Goal: Navigation & Orientation: Find specific page/section

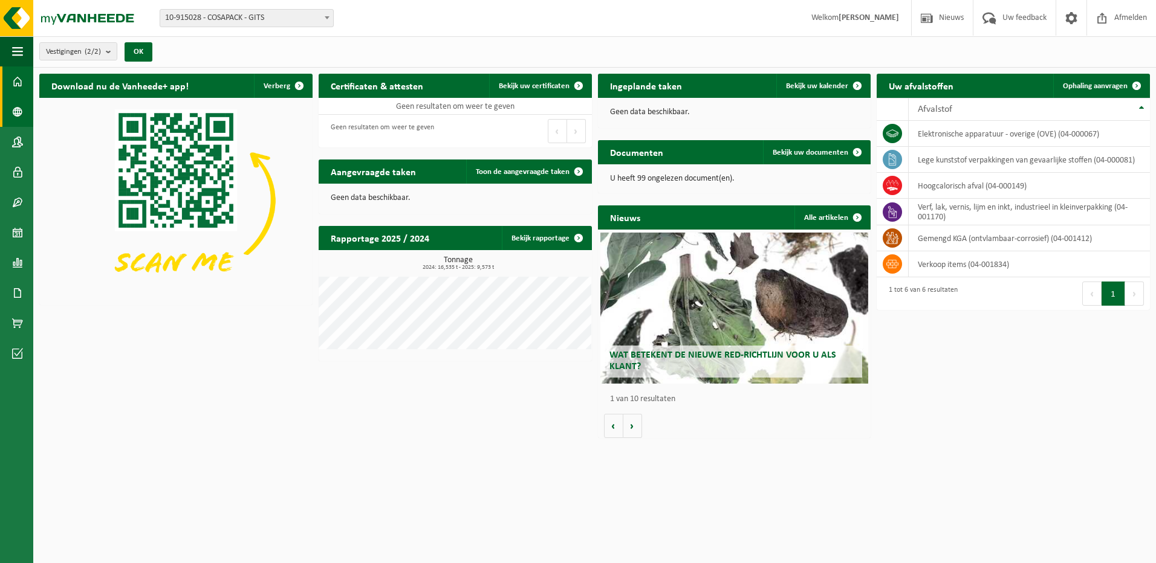
click at [17, 113] on span at bounding box center [17, 112] width 11 height 30
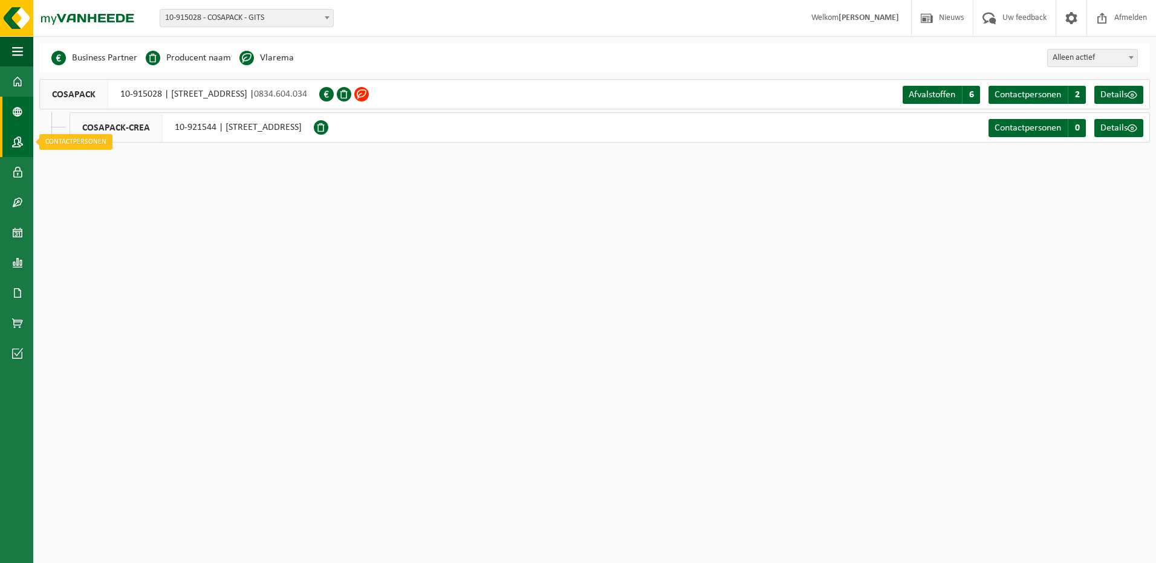
click at [19, 144] on span at bounding box center [17, 142] width 11 height 30
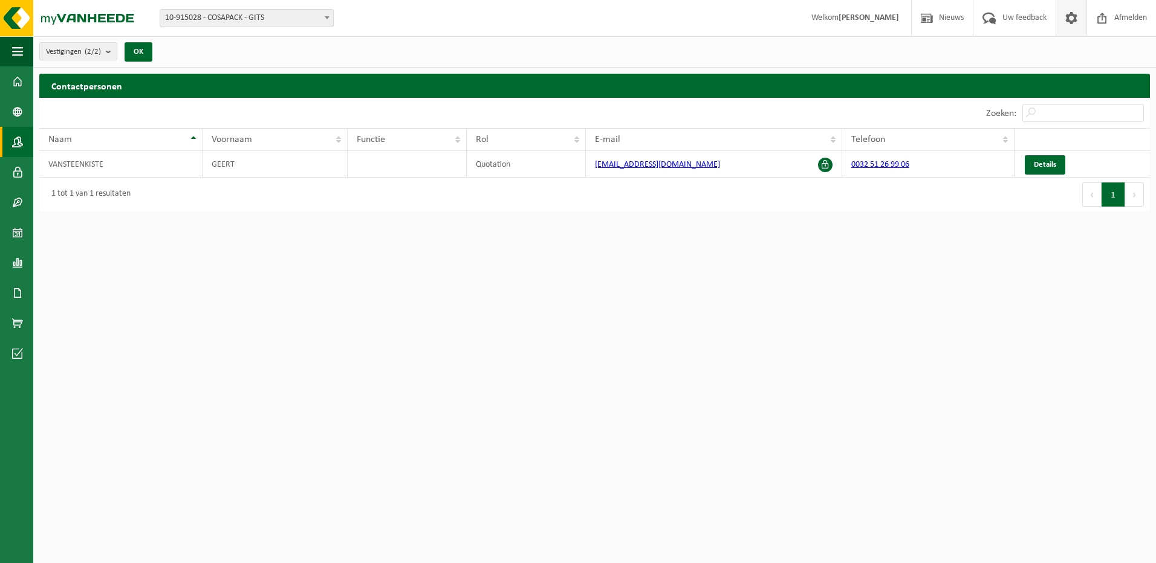
click at [1071, 18] on span at bounding box center [1071, 18] width 18 height 36
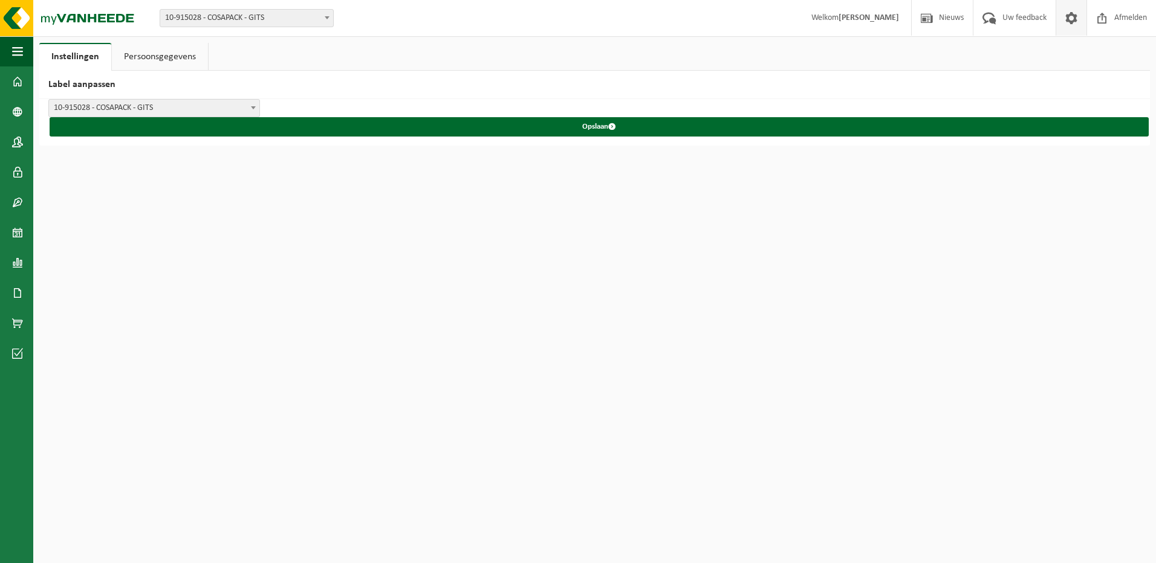
click at [169, 56] on link "Persoonsgegevens" at bounding box center [160, 57] width 96 height 28
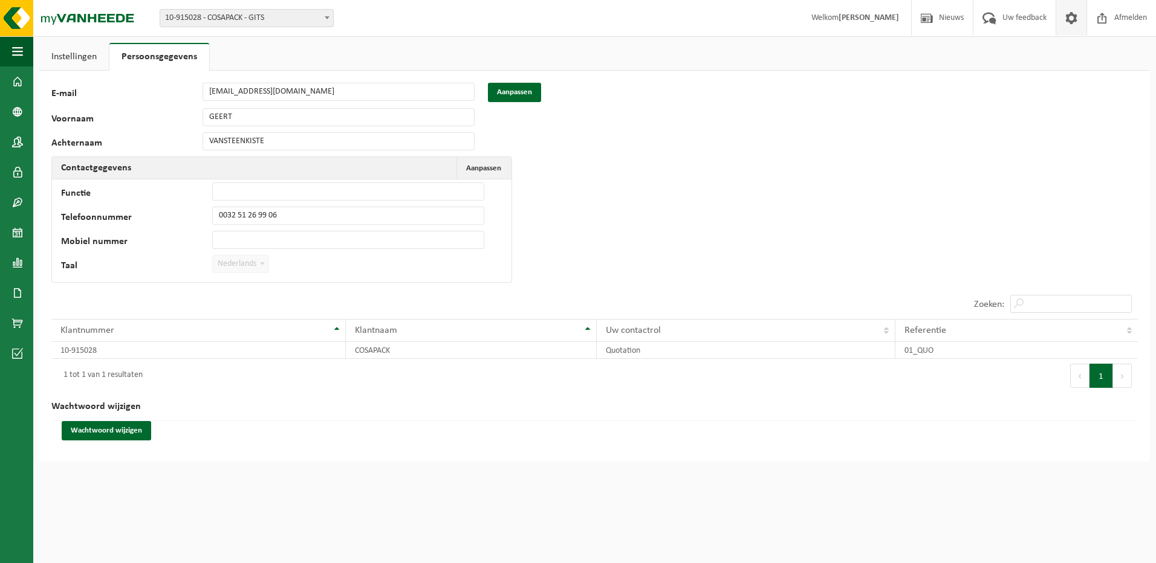
click at [83, 57] on link "Instellingen" at bounding box center [74, 57] width 70 height 28
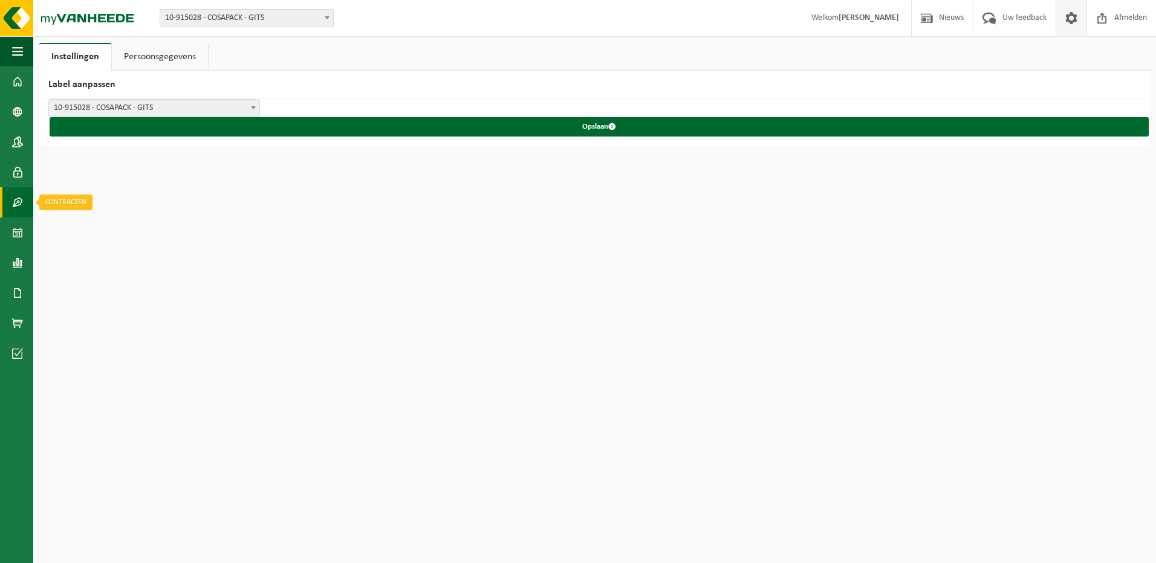
click at [18, 203] on span at bounding box center [17, 202] width 11 height 30
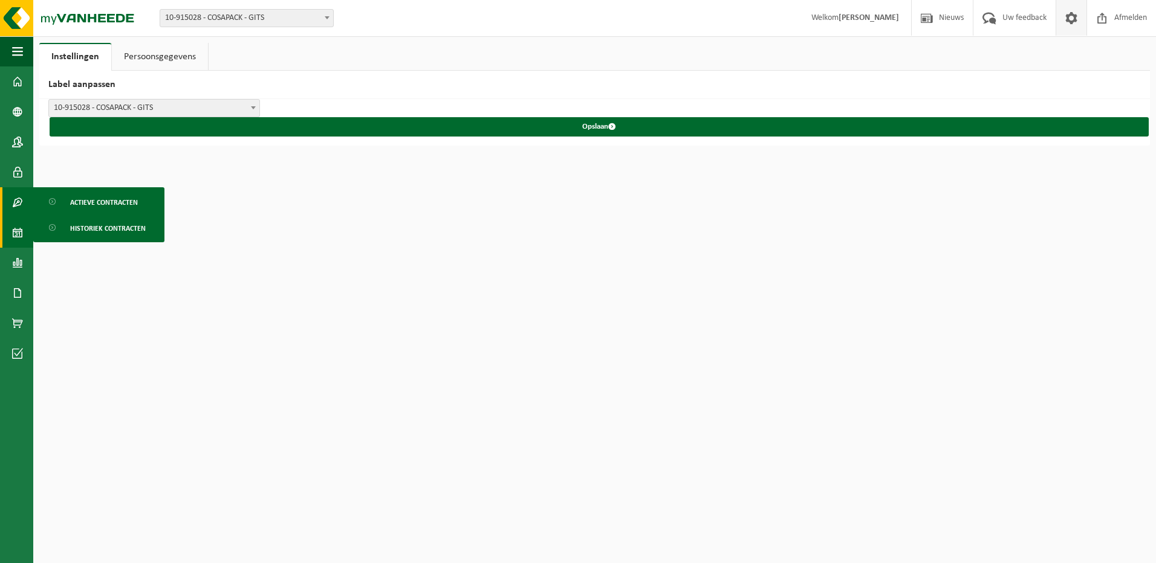
click at [17, 235] on span at bounding box center [17, 233] width 11 height 30
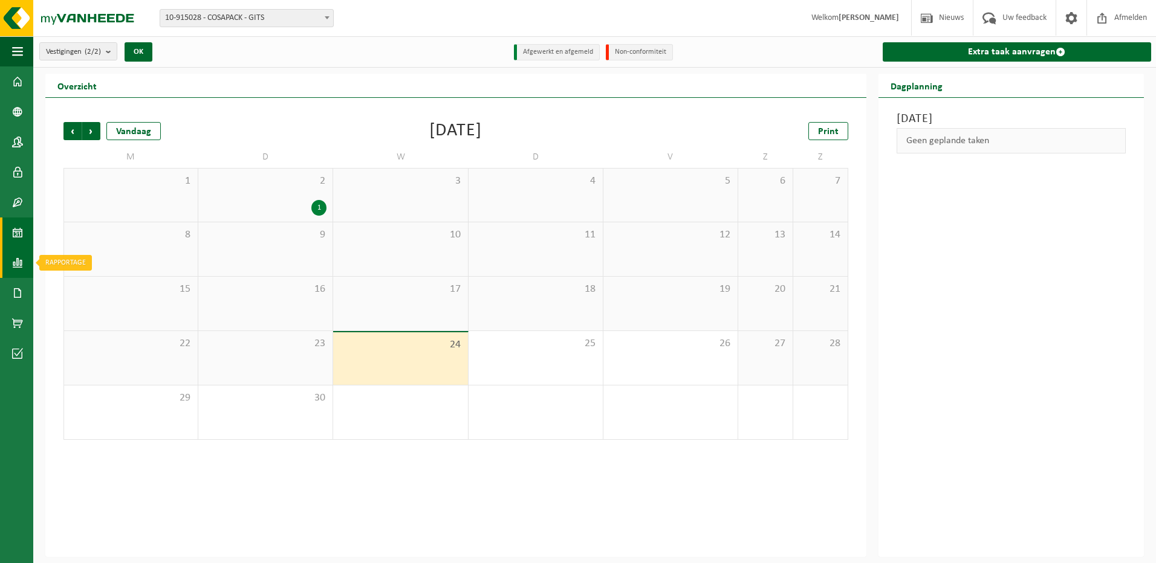
click at [22, 266] on span at bounding box center [17, 263] width 11 height 30
click at [18, 260] on span at bounding box center [17, 263] width 11 height 30
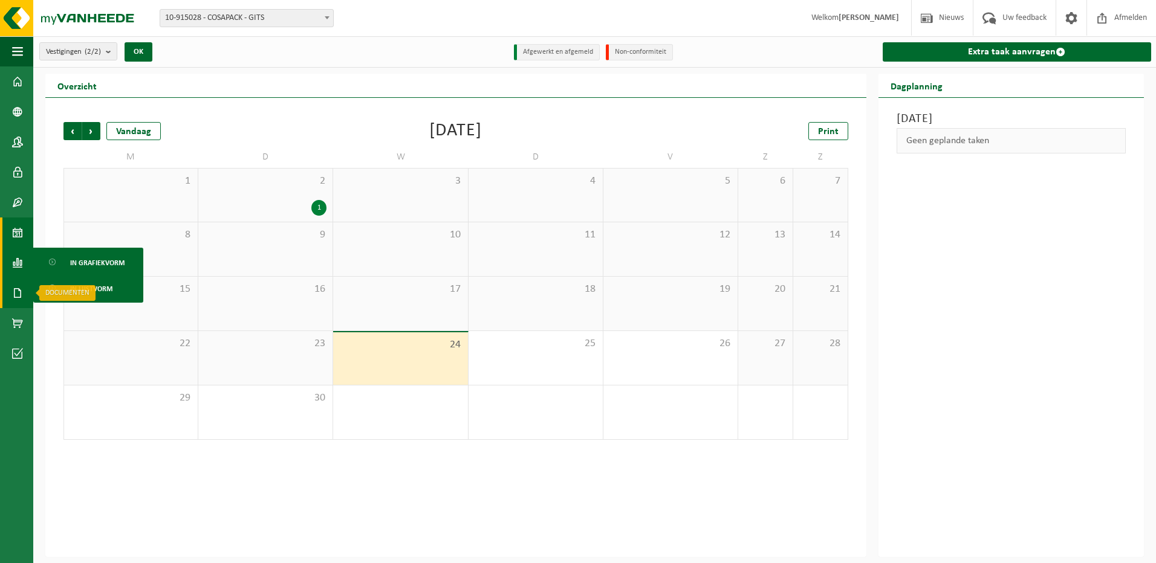
click at [17, 291] on span at bounding box center [17, 293] width 11 height 30
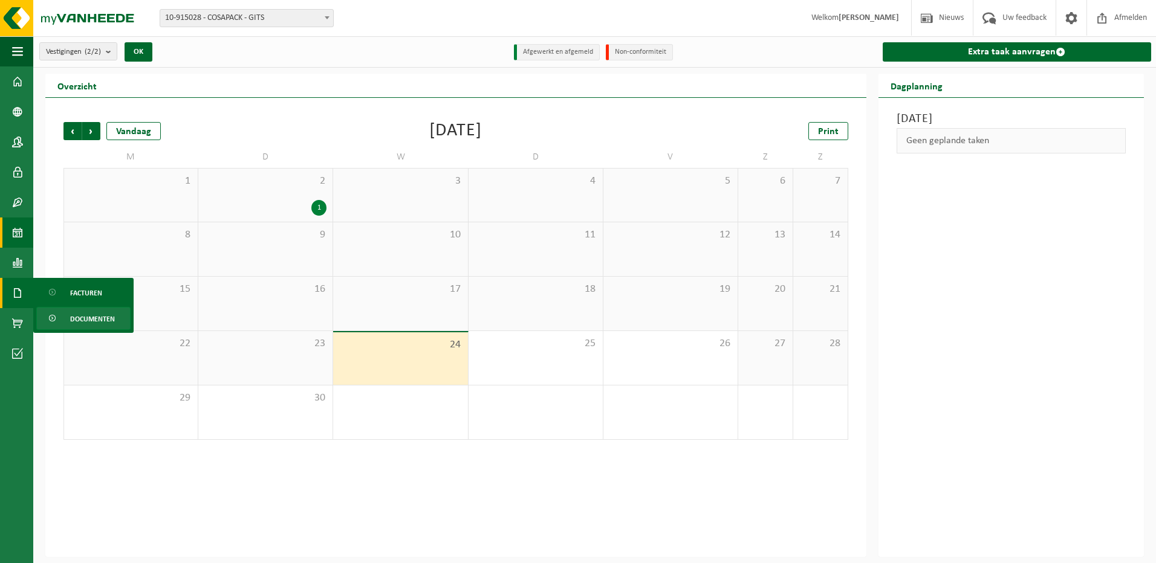
click at [96, 319] on span "Documenten" at bounding box center [92, 319] width 45 height 23
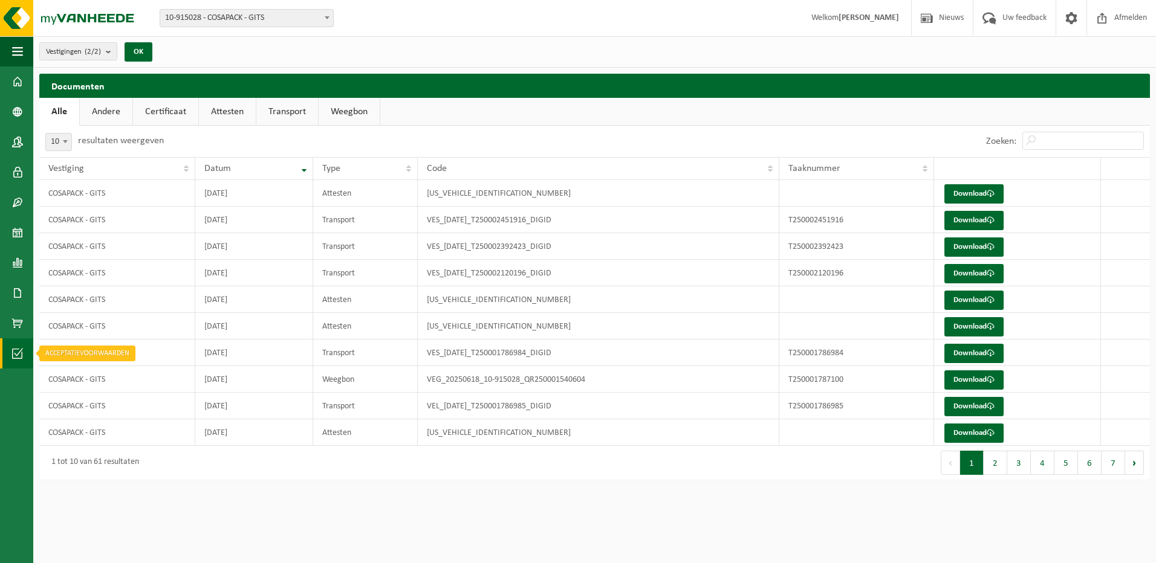
click at [21, 353] on span at bounding box center [17, 354] width 11 height 30
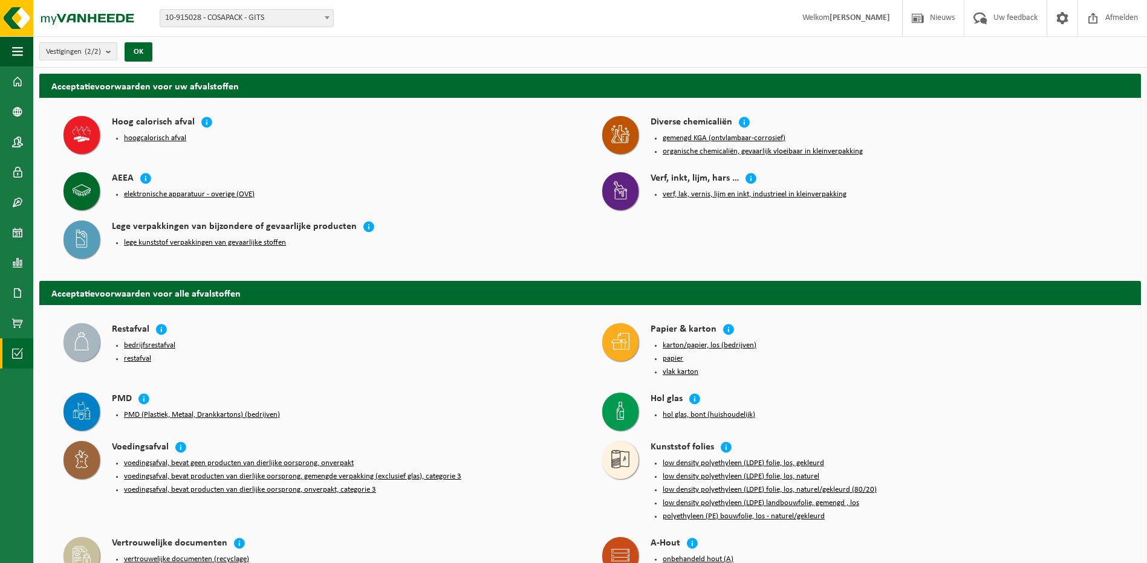
click at [154, 135] on button "hoogcalorisch afval" at bounding box center [155, 139] width 62 height 10
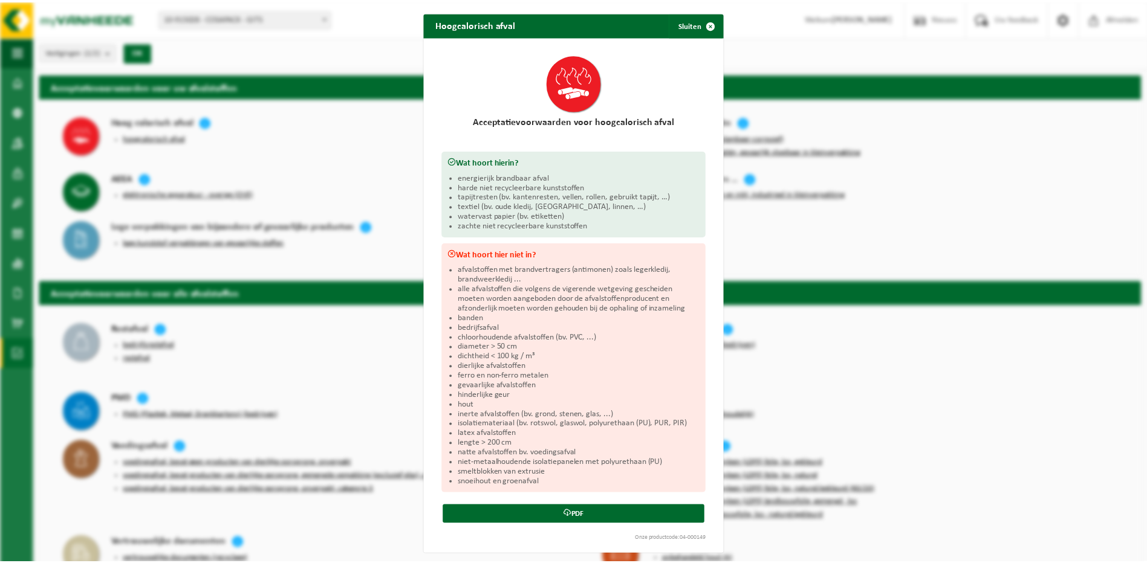
scroll to position [1, 0]
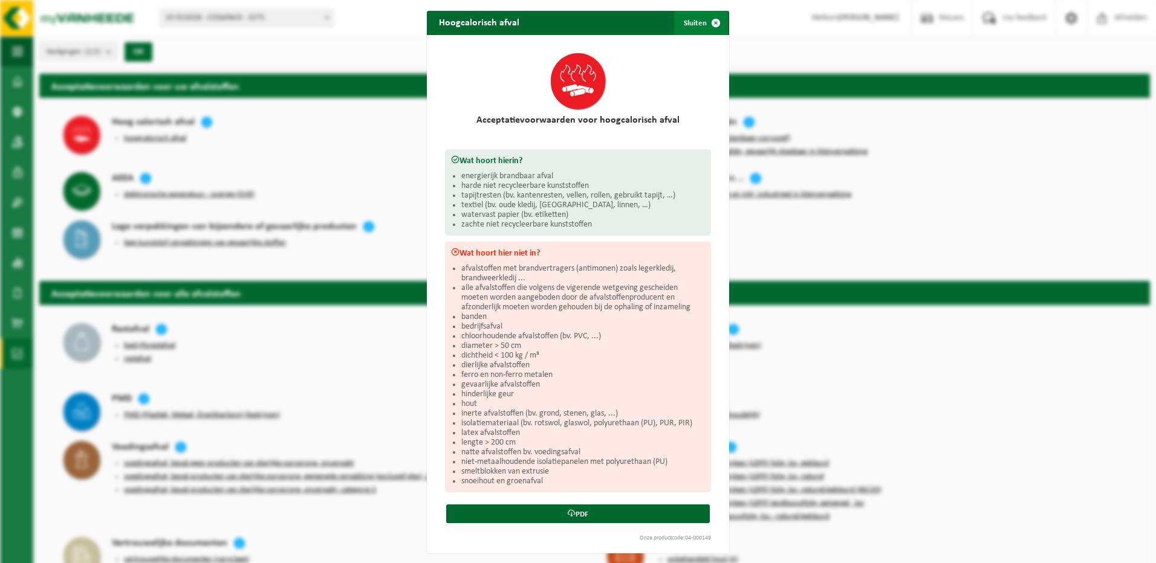
click at [691, 24] on button "Sluiten" at bounding box center [701, 23] width 54 height 24
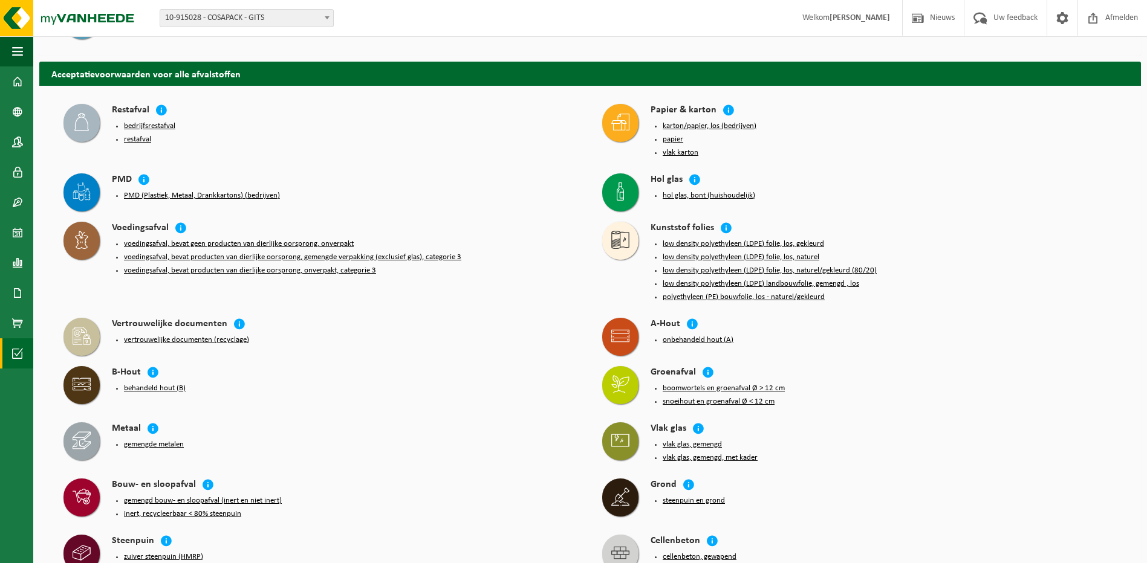
scroll to position [0, 0]
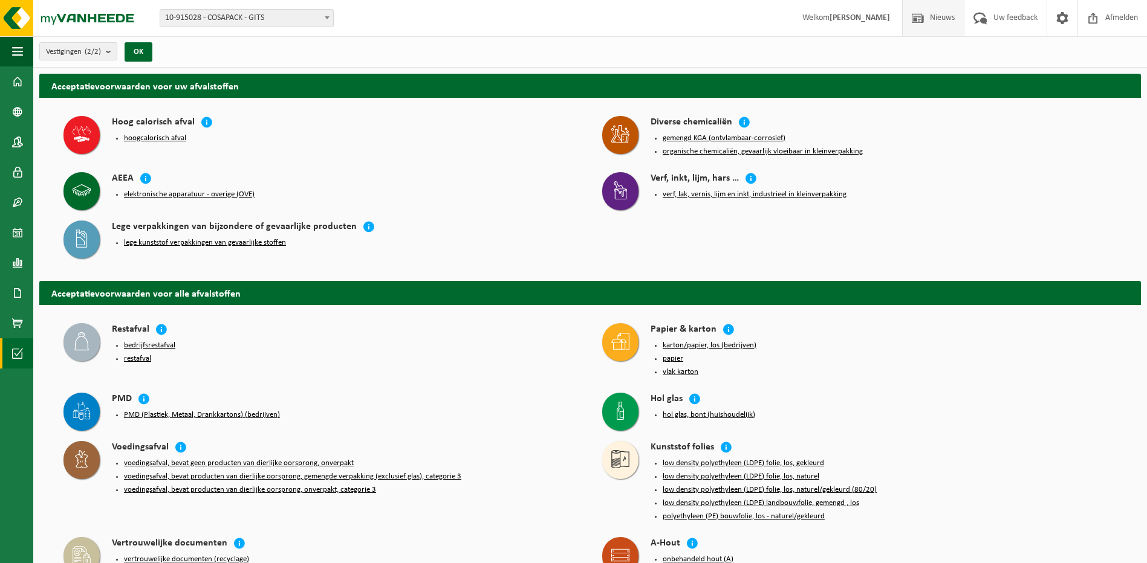
click at [940, 17] on span "Nieuws" at bounding box center [942, 18] width 31 height 36
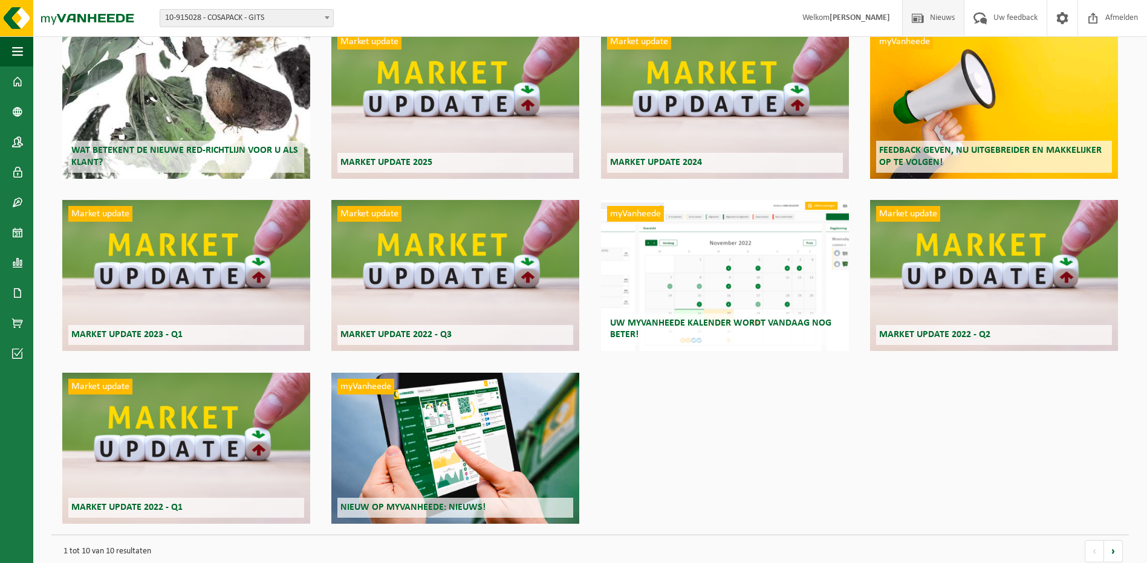
scroll to position [119, 0]
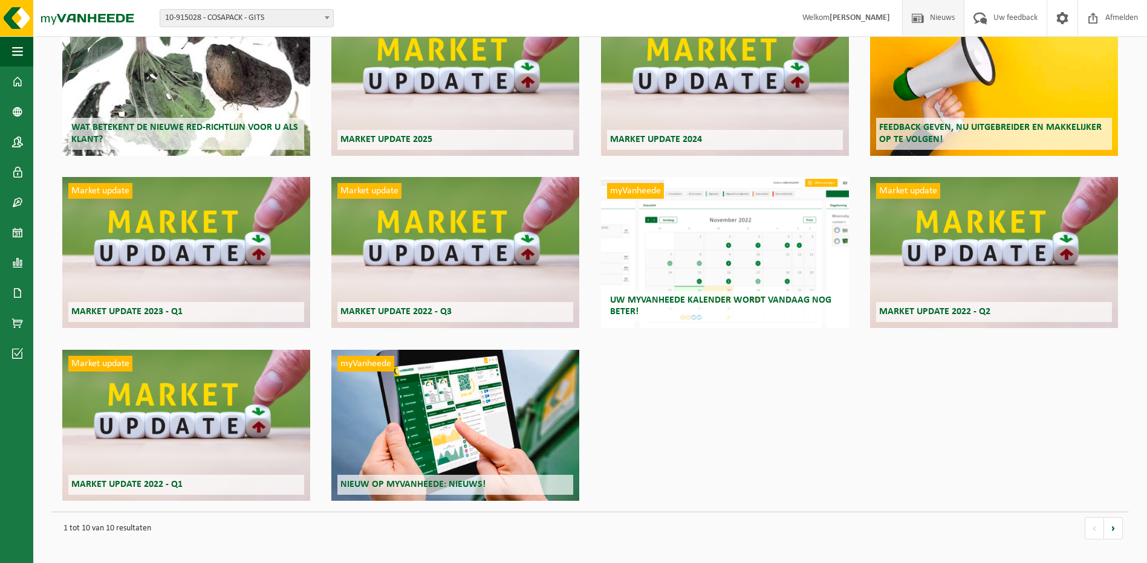
click at [169, 129] on span "Wat betekent de nieuwe RED-richtlijn voor u als klant?" at bounding box center [184, 133] width 227 height 21
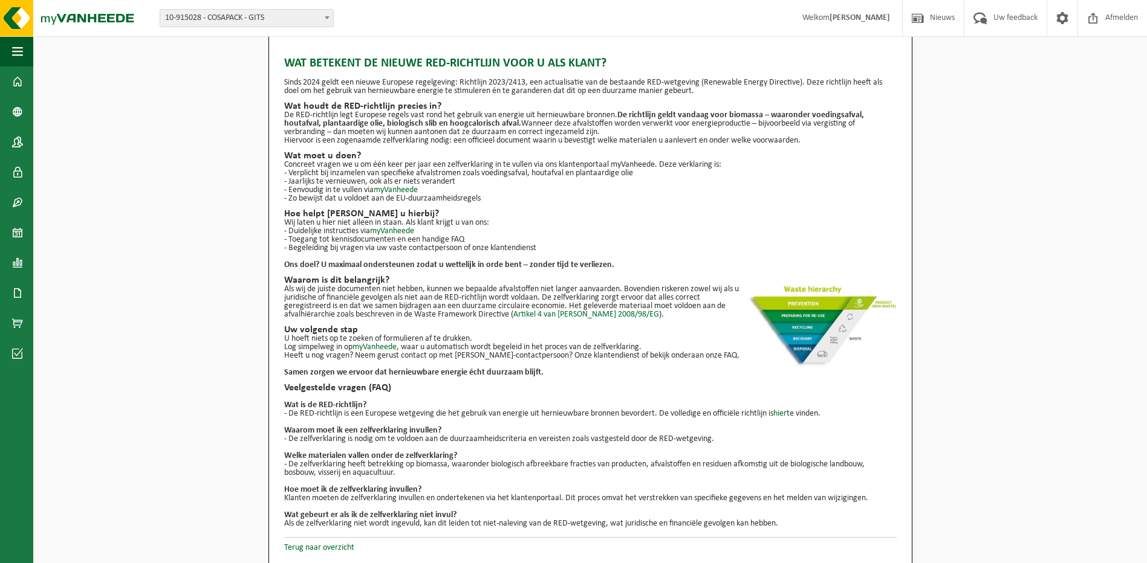
scroll to position [9, 0]
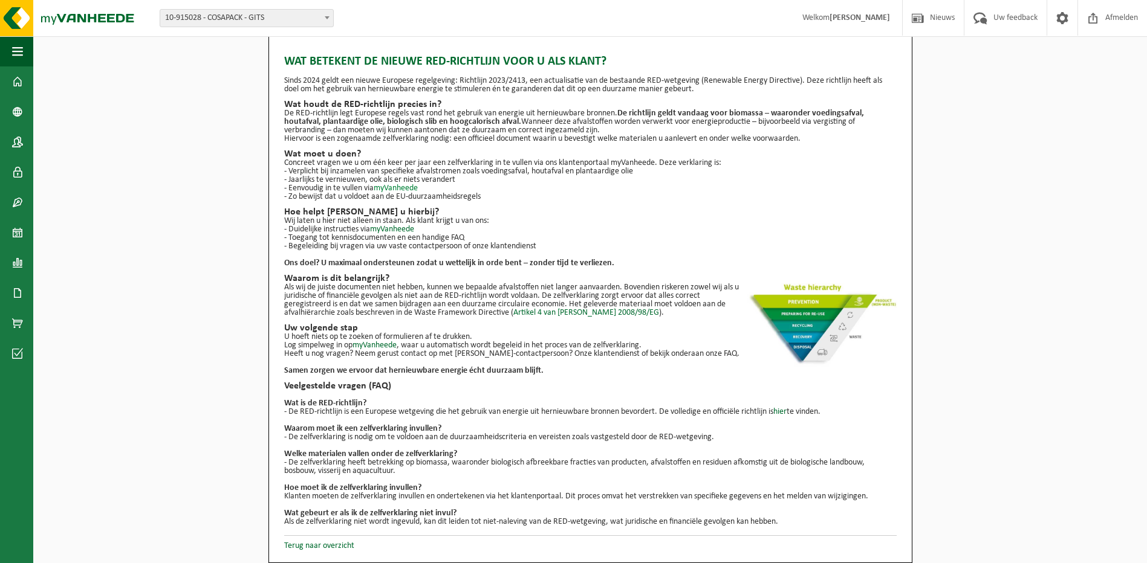
click at [395, 189] on link "myVanheede" at bounding box center [396, 188] width 44 height 9
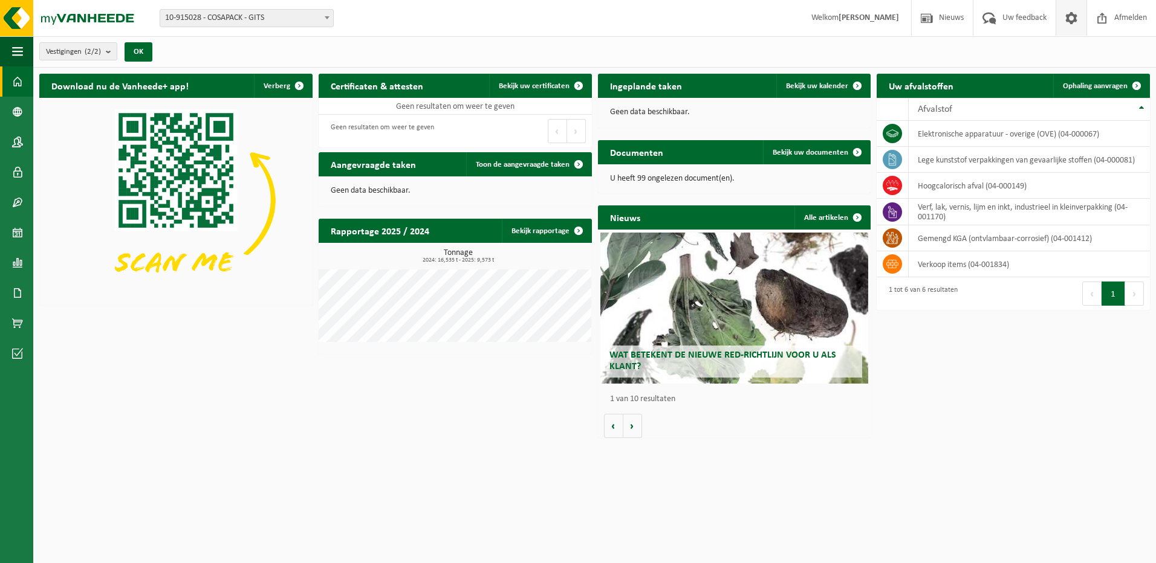
click at [1070, 19] on span at bounding box center [1071, 18] width 18 height 36
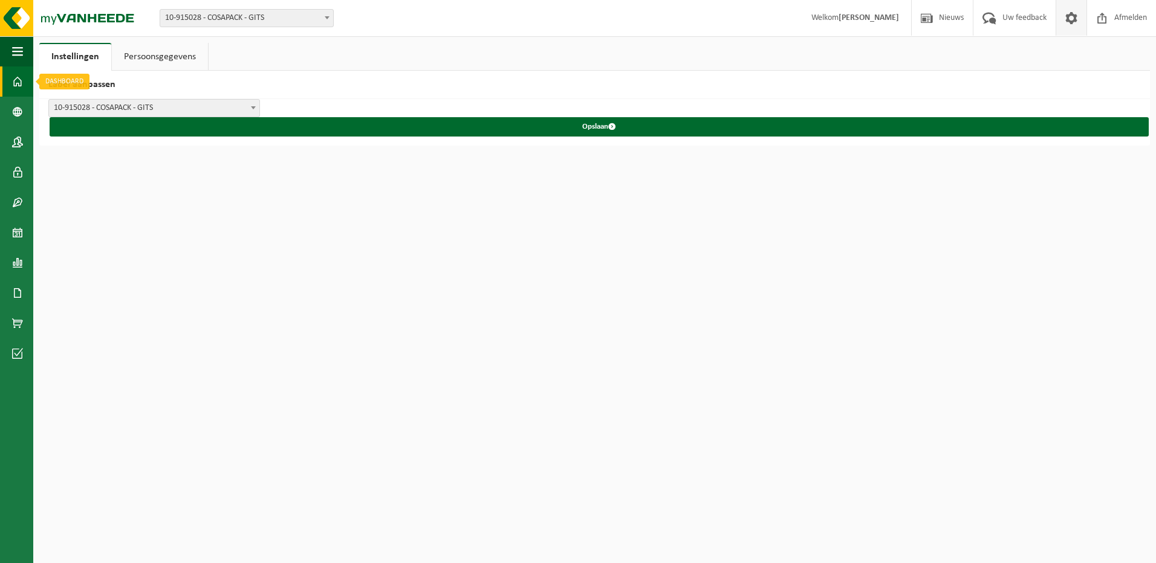
click at [11, 80] on link "Dashboard" at bounding box center [16, 82] width 33 height 30
